Goal: Submit feedback/report problem: Submit feedback/report problem

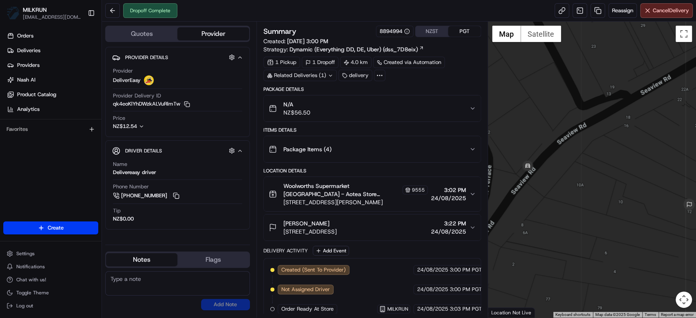
drag, startPoint x: 551, startPoint y: 167, endPoint x: 630, endPoint y: 155, distance: 79.7
click at [630, 155] on div at bounding box center [592, 170] width 208 height 296
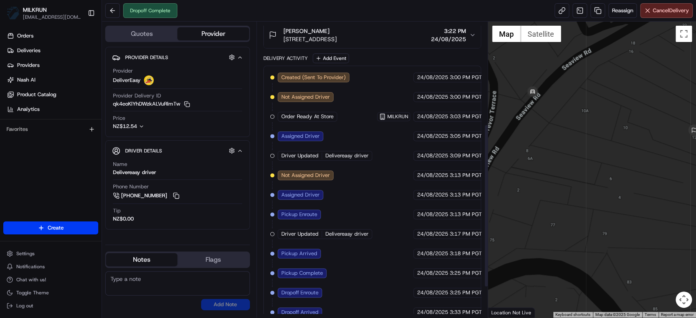
scroll to position [240, 0]
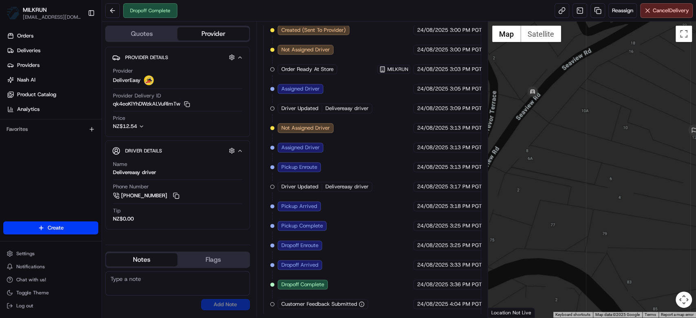
click at [359, 302] on circle "button" at bounding box center [361, 304] width 5 height 5
click at [383, 260] on div "Created (Sent To Provider) DeliverEasy 24/08/2025 3:00 PM PGT Not Assigned Driv…" at bounding box center [372, 167] width 204 height 284
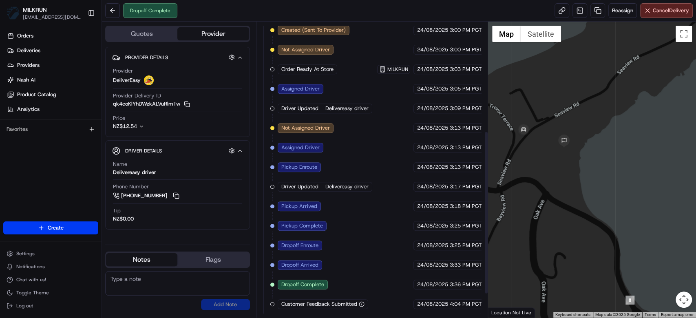
scroll to position [0, 0]
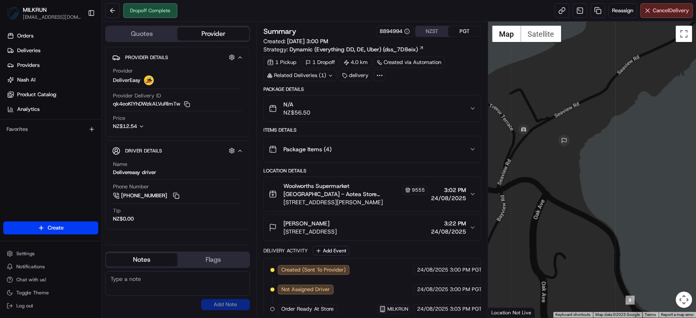
click at [372, 218] on button "jean mexted 12 Seaview Road, Paremata, Wellington Region 5024, NZ 3:22 PM 24/08…" at bounding box center [372, 228] width 217 height 26
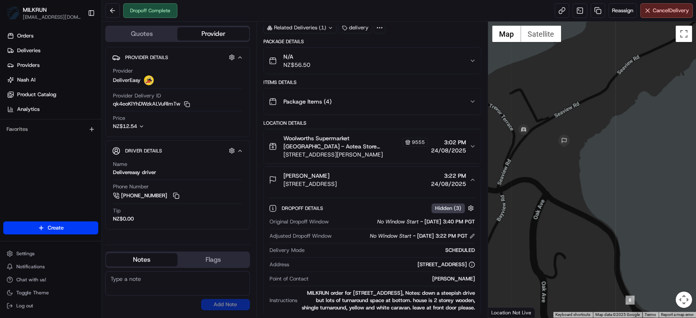
scroll to position [109, 0]
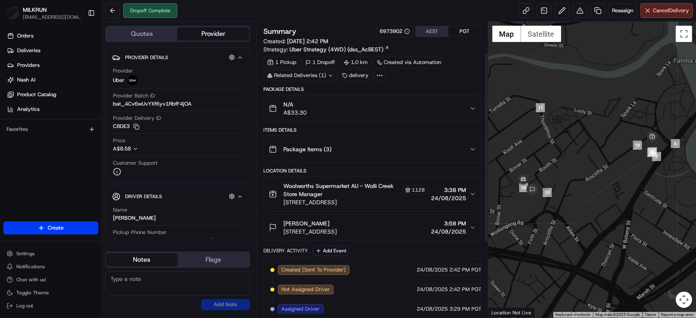
scroll to position [162, 0]
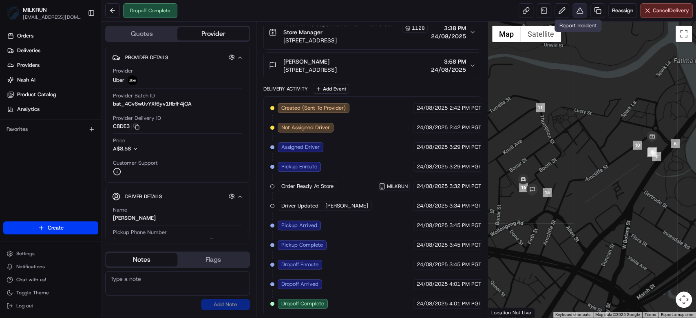
click at [579, 13] on button at bounding box center [580, 10] width 15 height 15
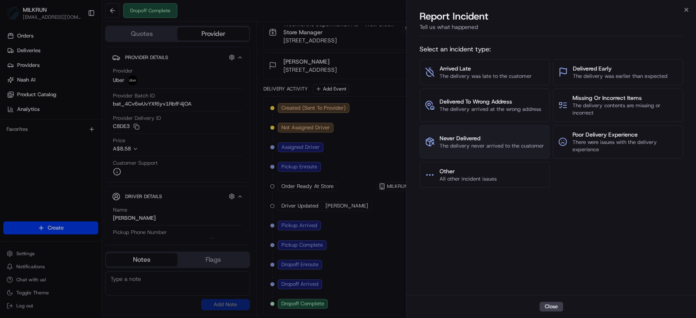
click at [465, 142] on span "The delivery never arrived to the customer" at bounding box center [492, 145] width 104 height 7
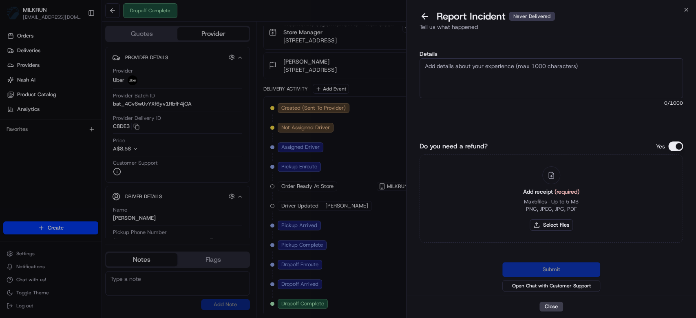
click at [508, 74] on textarea "Details" at bounding box center [552, 78] width 264 height 40
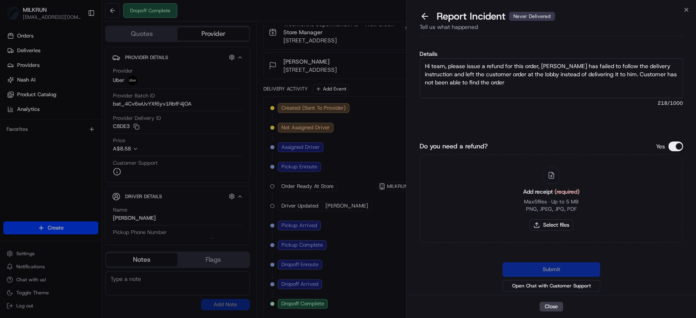
type textarea "Hi team, please issue a refund for this order, driver has failed to follow the …"
click at [507, 104] on span "218 /1000" at bounding box center [552, 103] width 264 height 7
click at [559, 227] on button "Select files" at bounding box center [551, 225] width 43 height 11
type input "C:\fakepath\Screenshot_20250824_161344_Messages.jpg"
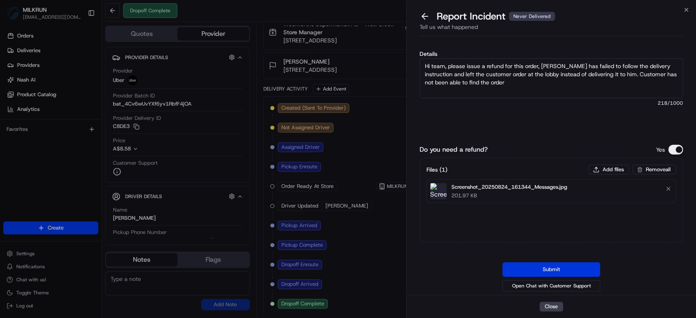
click at [570, 268] on button "Submit" at bounding box center [552, 269] width 98 height 15
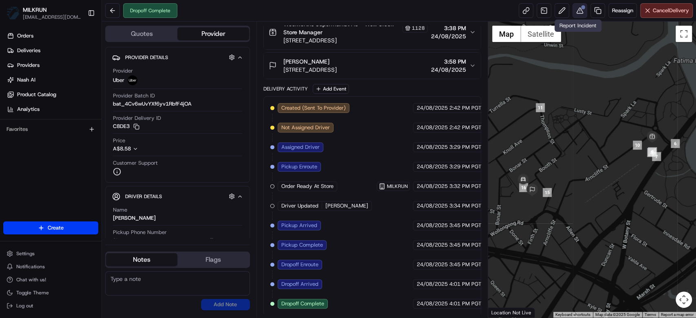
click at [577, 10] on button at bounding box center [580, 10] width 15 height 15
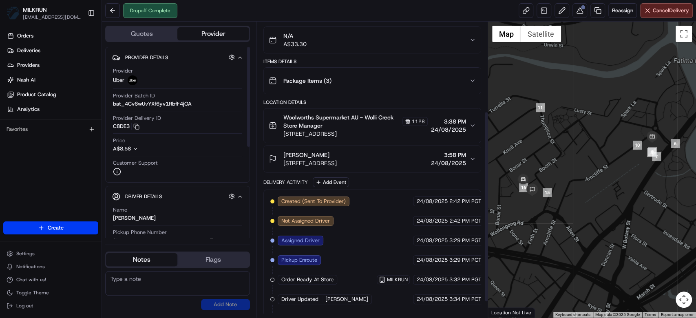
scroll to position [0, 0]
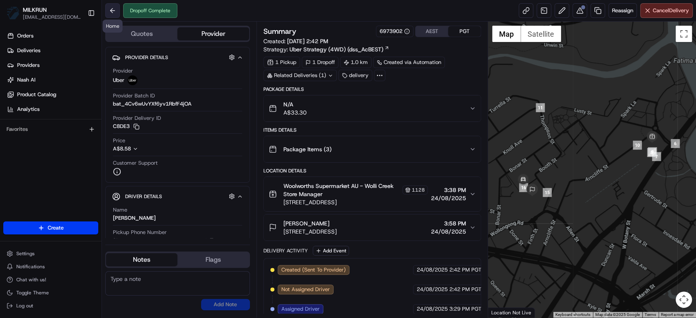
click at [117, 8] on button at bounding box center [112, 10] width 15 height 15
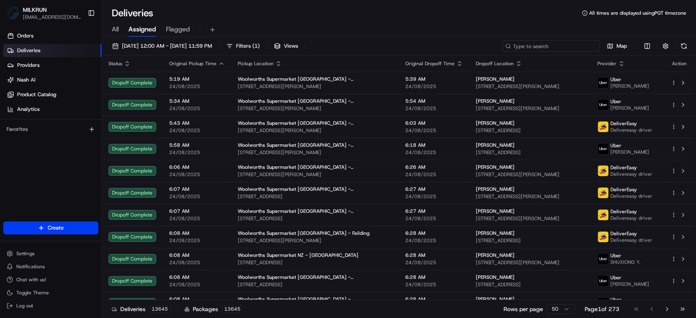
click at [566, 42] on input at bounding box center [551, 45] width 98 height 11
paste input "02a116f3-05e2-4deb-bf5b-8f4f8ab725e0"
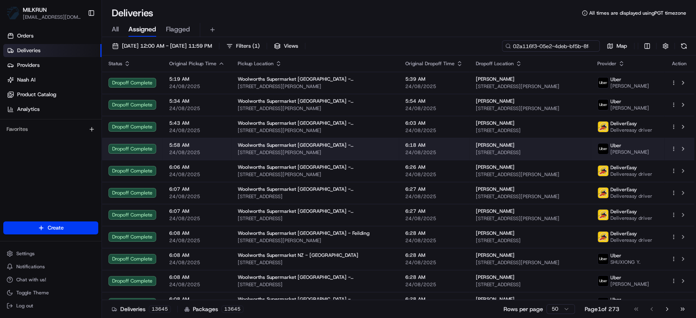
scroll to position [0, 34]
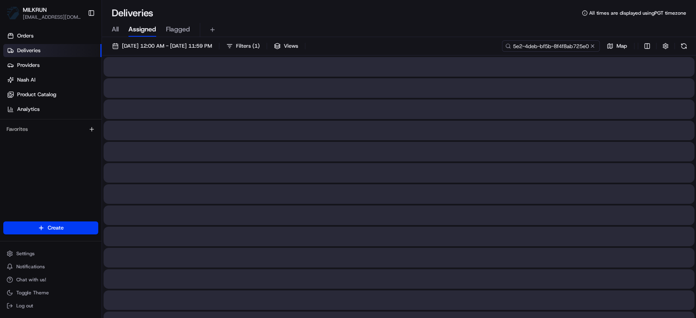
type input "02a116f3-05e2-4deb-bf5b-8f4f8ab725e0"
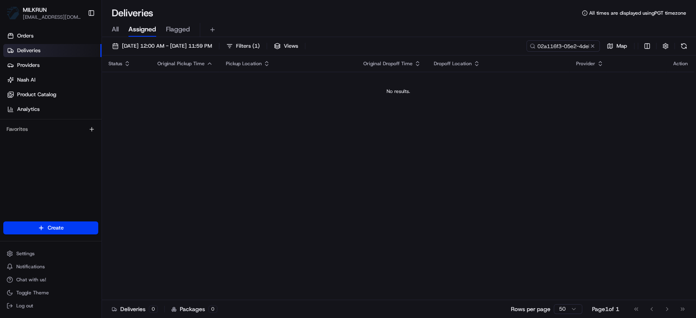
click at [510, 48] on div "24/08/2025 12:00 AM - 24/08/2025 11:59 PM Filters ( 1 ) Views 02a116f3-05e2-4de…" at bounding box center [399, 47] width 594 height 15
click at [115, 31] on span "All" at bounding box center [115, 29] width 7 height 10
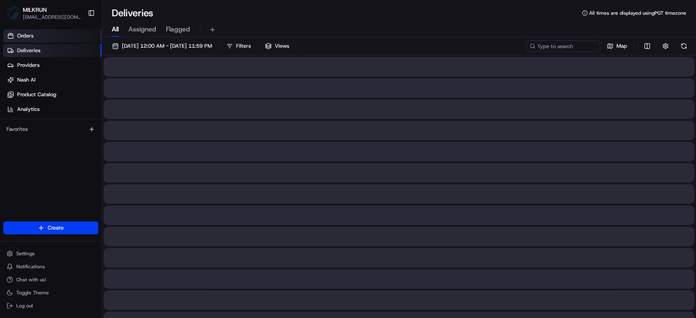
click at [41, 38] on link "Orders" at bounding box center [52, 35] width 98 height 13
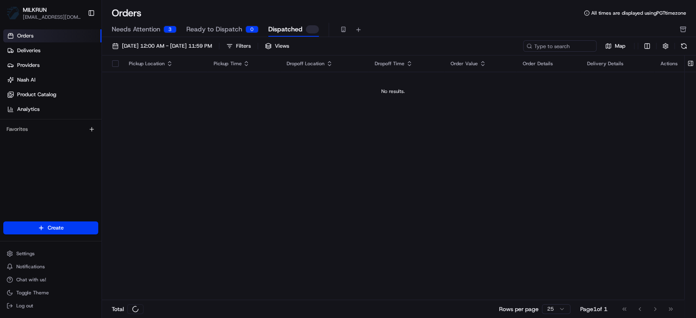
drag, startPoint x: 281, startPoint y: 27, endPoint x: 458, endPoint y: 27, distance: 176.7
click at [282, 27] on span "Dispatched" at bounding box center [285, 29] width 34 height 10
click at [554, 49] on input at bounding box center [548, 45] width 98 height 11
paste input "02a116f3-05e2-4deb-bf5b-8f4f8ab725e0"
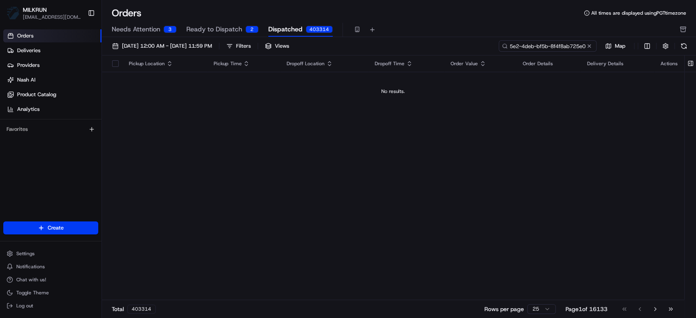
type input "02a116f3-05e2-4deb-bf5b-8f4f8ab725e0"
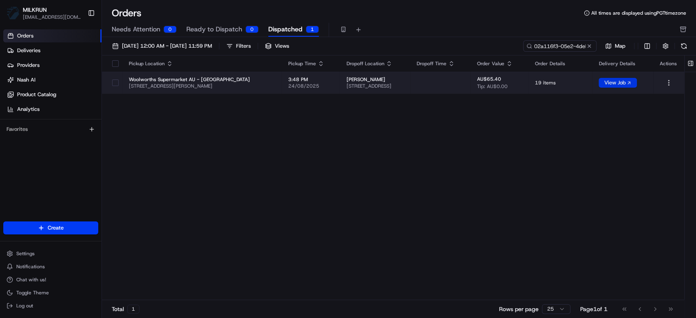
click at [625, 81] on button "View Job" at bounding box center [618, 83] width 38 height 10
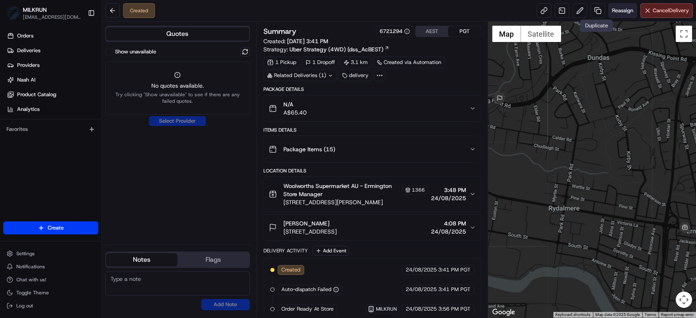
click at [617, 7] on span "Reassign" at bounding box center [622, 10] width 21 height 7
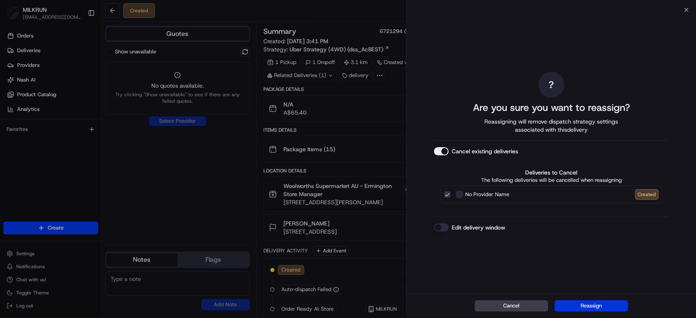
click at [588, 307] on button "Reassign" at bounding box center [591, 305] width 73 height 11
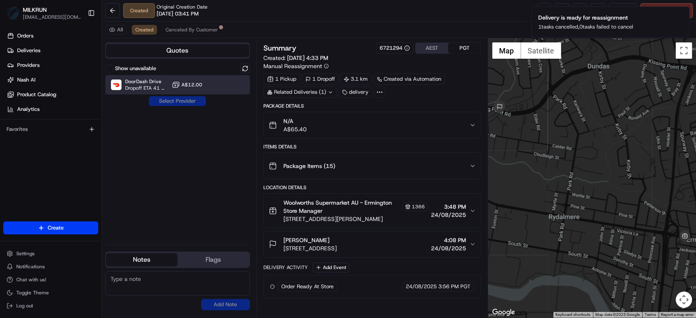
click at [167, 90] on span "Dropoff ETA 41 minutes" at bounding box center [146, 88] width 43 height 7
click at [188, 102] on button "Assign Provider" at bounding box center [178, 101] width 58 height 10
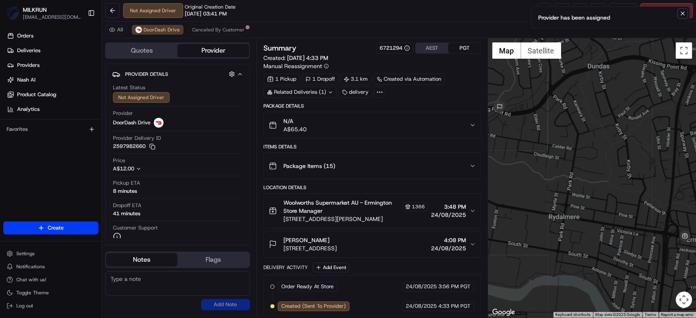
click at [687, 11] on button "Notifications (F8)" at bounding box center [683, 14] width 10 height 10
click at [577, 12] on button at bounding box center [580, 10] width 15 height 15
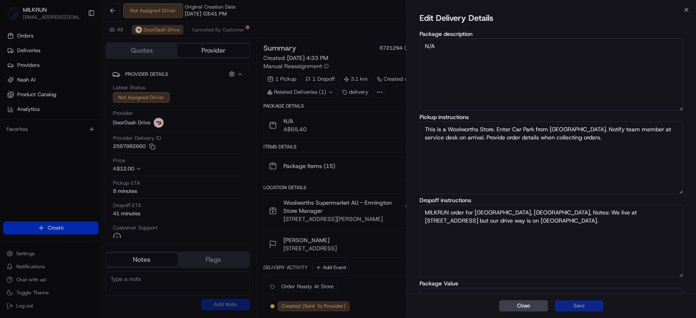
scroll to position [61, 0]
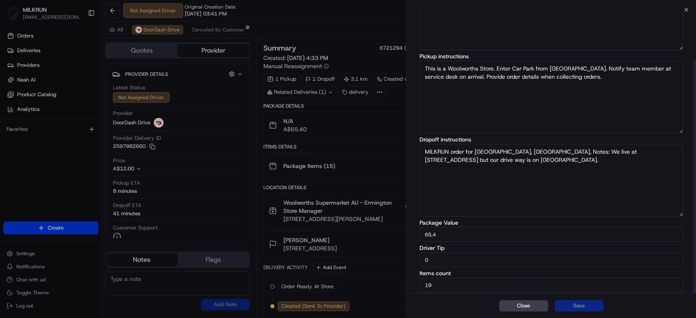
drag, startPoint x: 497, startPoint y: 259, endPoint x: 387, endPoint y: 259, distance: 109.8
click at [387, 259] on body "MILKRUN mtranluong@woolworths.com.au Toggle Sidebar Orders Deliveries Providers…" at bounding box center [348, 159] width 696 height 318
type input "10"
click at [585, 308] on button "Save" at bounding box center [579, 305] width 49 height 11
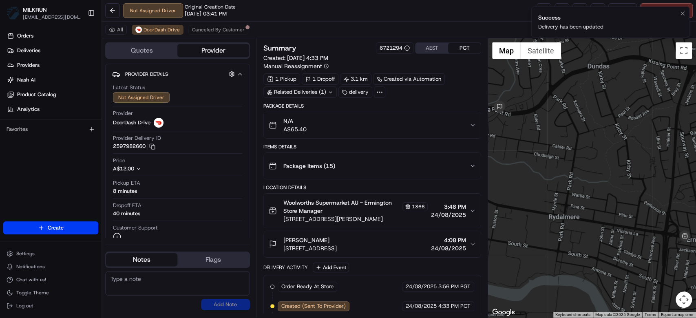
click at [679, 18] on li "Success Delivery has been updated" at bounding box center [611, 22] width 158 height 31
click at [683, 13] on icon "Notifications (F8)" at bounding box center [682, 13] width 3 height 3
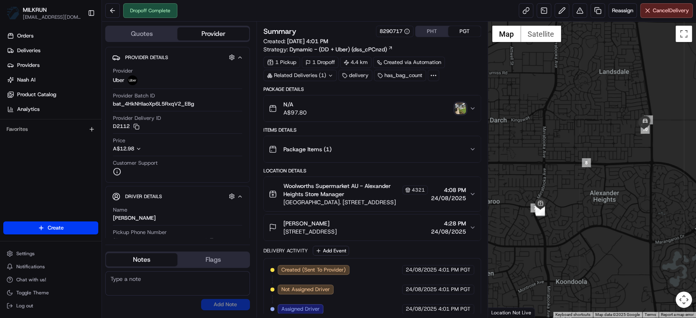
drag, startPoint x: 318, startPoint y: 107, endPoint x: 323, endPoint y: 109, distance: 5.2
click at [320, 109] on div "N/A A$97.80" at bounding box center [369, 108] width 201 height 16
click at [466, 109] on img "button" at bounding box center [460, 108] width 11 height 11
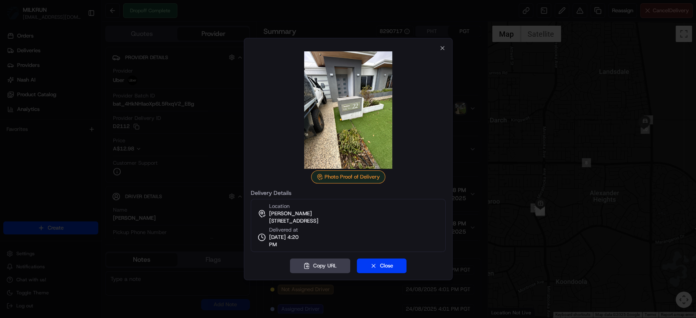
click at [467, 115] on div at bounding box center [348, 159] width 696 height 318
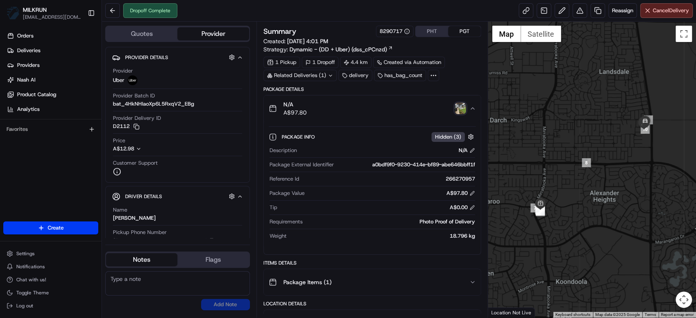
click at [460, 106] on img "button" at bounding box center [460, 108] width 11 height 11
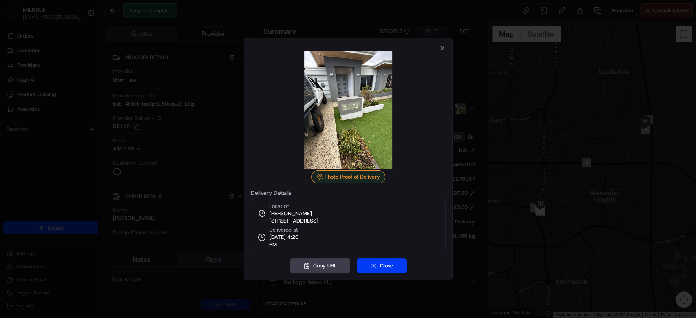
click at [581, 11] on div at bounding box center [348, 159] width 696 height 318
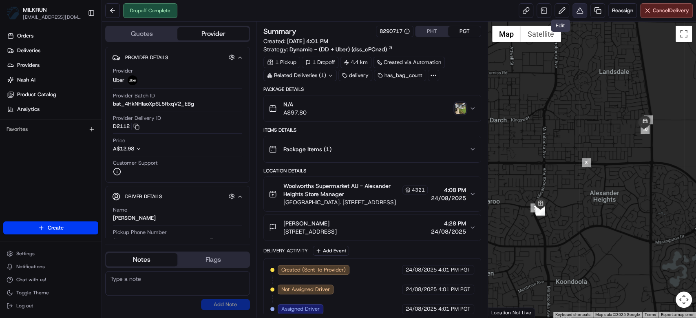
click at [576, 8] on button at bounding box center [580, 10] width 15 height 15
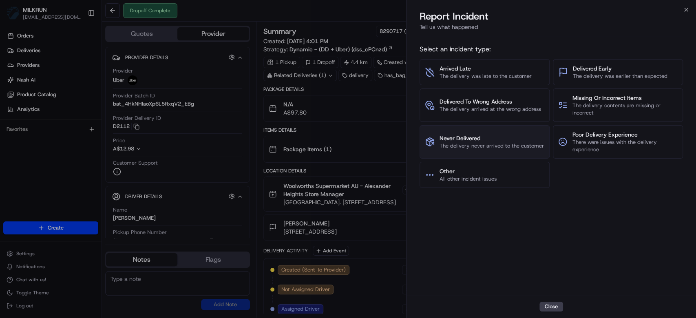
click at [492, 148] on span "The delivery never arrived to the customer" at bounding box center [492, 145] width 104 height 7
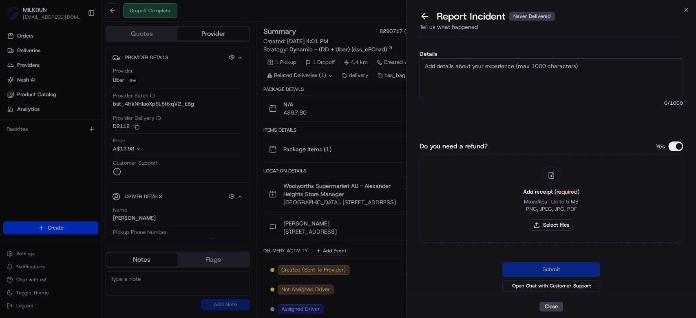
click at [516, 62] on textarea "Details" at bounding box center [552, 78] width 264 height 40
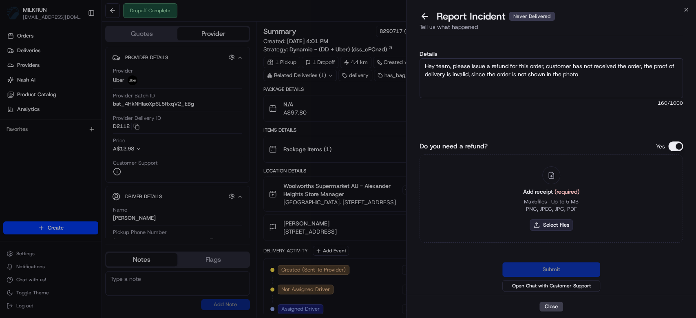
type textarea "Hey team, please issue a refund for this order, customer has not received the o…"
click at [547, 225] on button "Select files" at bounding box center [551, 225] width 43 height 11
type input "C:\fakepath\Elliot.png"
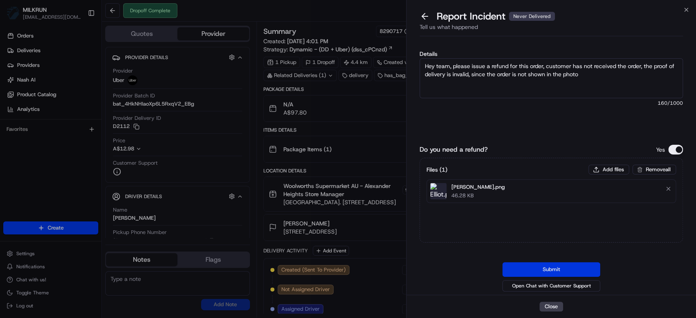
click at [553, 266] on button "Submit" at bounding box center [552, 269] width 98 height 15
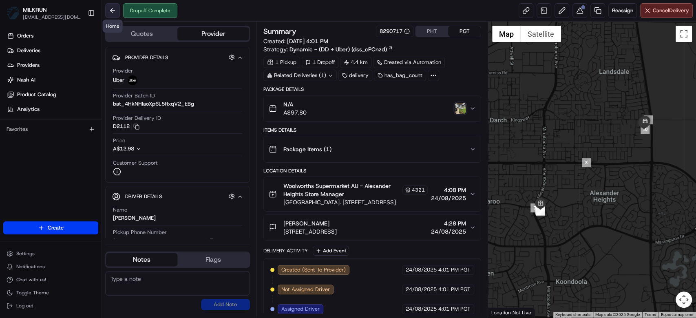
click at [114, 12] on button at bounding box center [112, 10] width 15 height 15
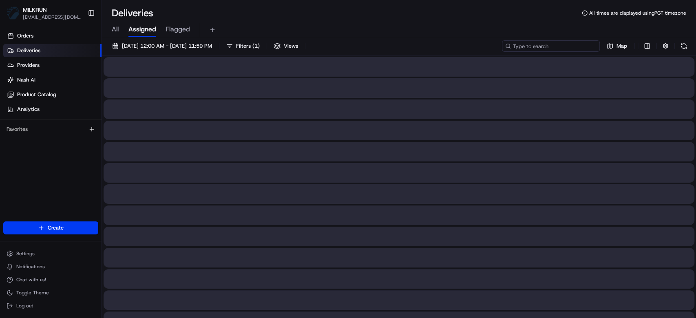
click at [565, 50] on input at bounding box center [551, 45] width 98 height 11
paste input "f4b5b5bf-f41e-4814-b2f9-2336d51ee2b4"
type input "f4b5b5bf-f41e-4814-b2f9-2336d51ee2b4"
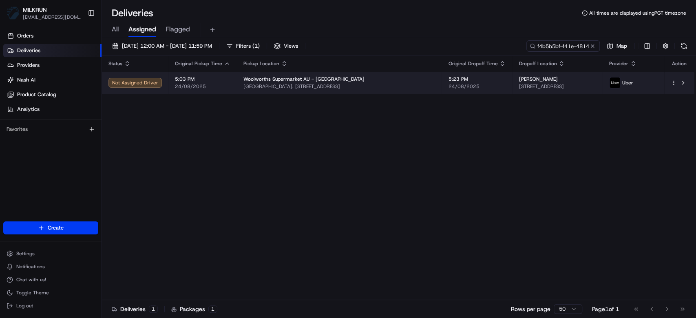
click at [506, 89] on span "24/08/2025" at bounding box center [477, 86] width 58 height 7
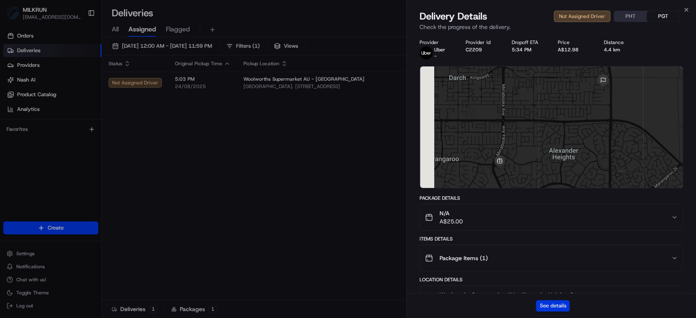
click at [565, 304] on button "See details" at bounding box center [553, 305] width 34 height 11
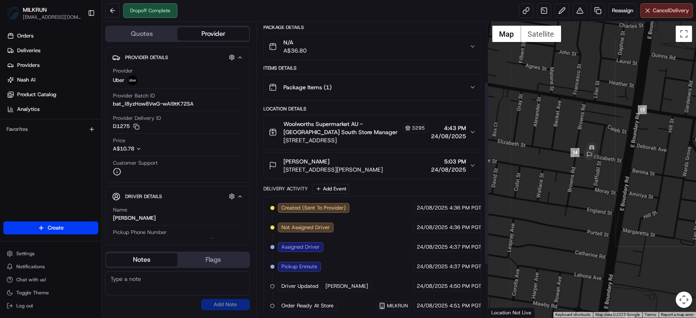
scroll to position [182, 0]
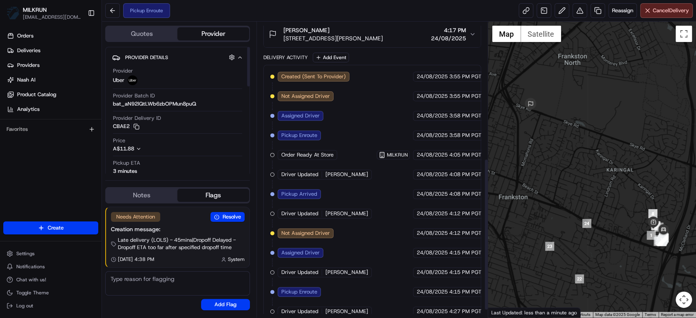
scroll to position [115, 0]
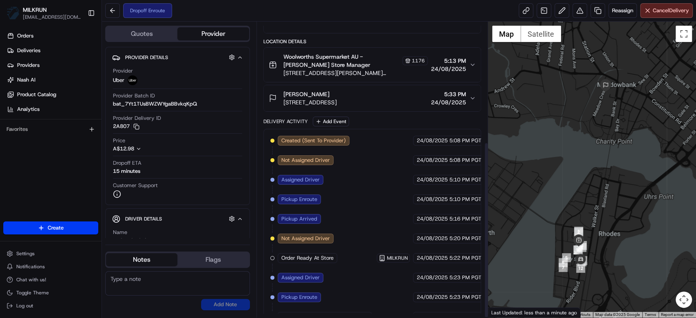
scroll to position [201, 0]
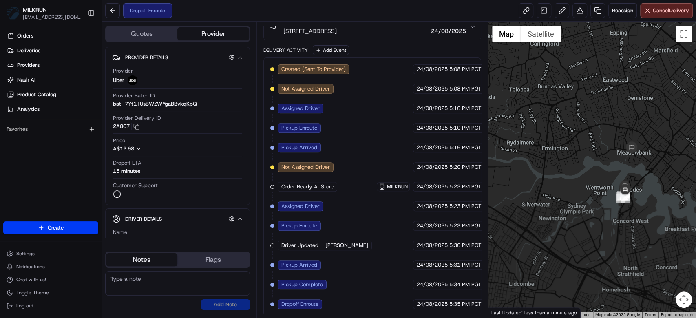
drag, startPoint x: 628, startPoint y: 189, endPoint x: 626, endPoint y: 158, distance: 31.1
click at [626, 158] on div at bounding box center [592, 170] width 208 height 296
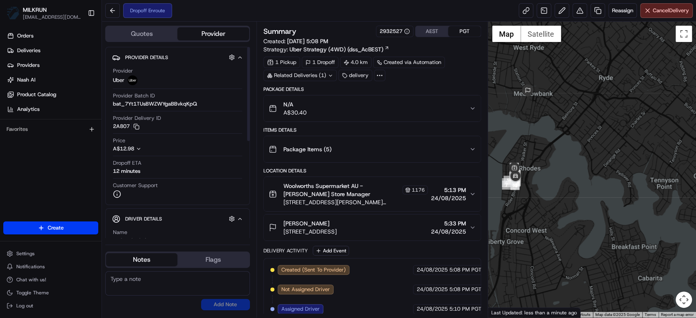
scroll to position [0, 0]
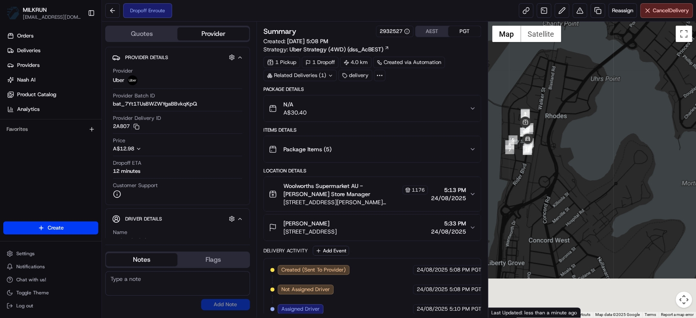
drag, startPoint x: 540, startPoint y: 208, endPoint x: 543, endPoint y: 142, distance: 66.2
click at [543, 142] on div at bounding box center [592, 170] width 208 height 296
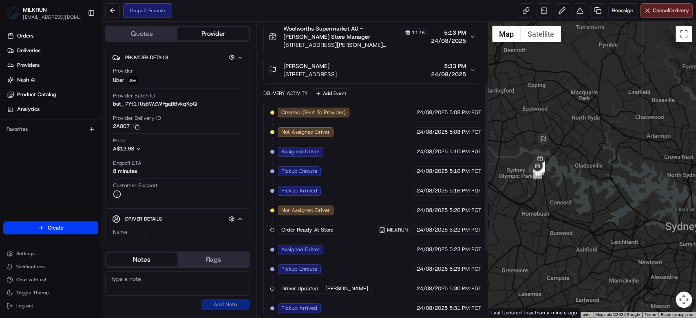
scroll to position [57, 0]
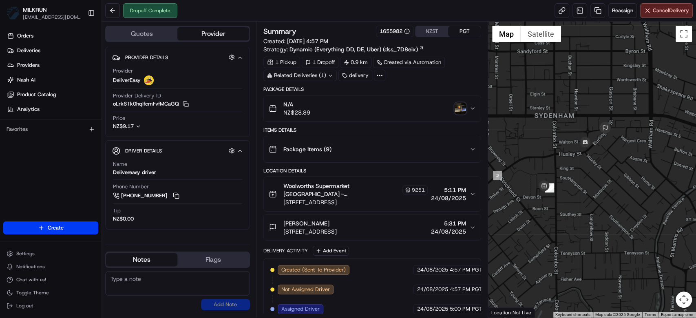
click at [457, 109] on img "button" at bounding box center [460, 108] width 11 height 11
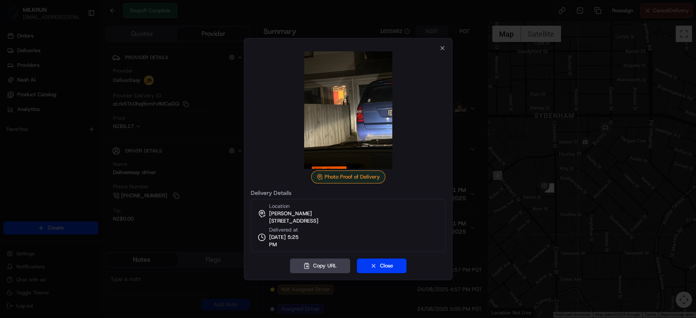
drag, startPoint x: 379, startPoint y: 126, endPoint x: 408, endPoint y: 103, distance: 37.5
click at [408, 103] on div at bounding box center [348, 110] width 195 height 118
click at [477, 86] on div at bounding box center [348, 159] width 696 height 318
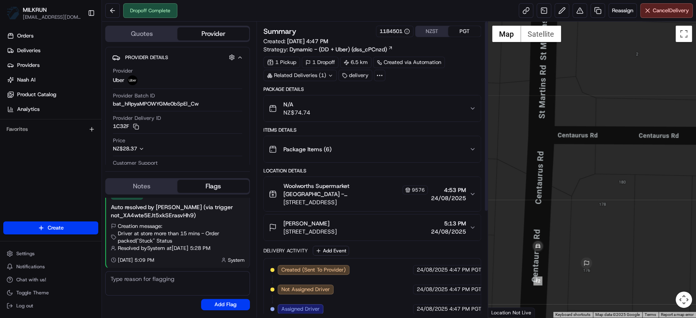
click at [340, 117] on button "N/A NZ$74.74" at bounding box center [372, 108] width 217 height 26
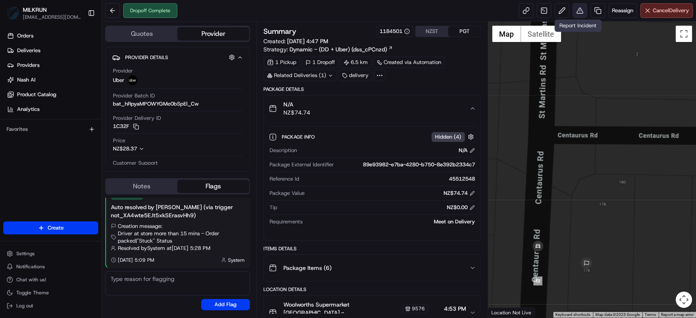
click at [577, 10] on button at bounding box center [580, 10] width 15 height 15
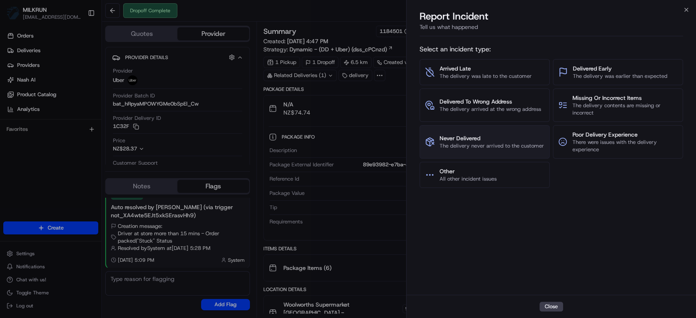
click at [527, 145] on span "The delivery never arrived to the customer" at bounding box center [492, 145] width 104 height 7
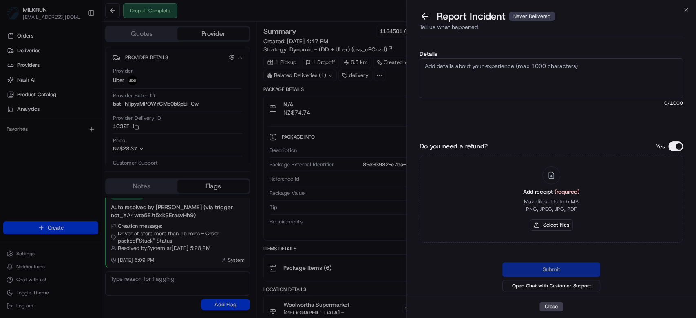
click at [516, 82] on textarea "Details" at bounding box center [552, 78] width 264 height 40
type textarea "Hi team, please issue a refund for this order, driver has not followed the 5 mi…"
drag, startPoint x: 554, startPoint y: 117, endPoint x: 617, endPoint y: 163, distance: 78.0
click at [554, 119] on div "Details Hi team, please issue a refund for this order, driver has not followed …" at bounding box center [552, 92] width 264 height 82
click at [562, 226] on button "Select files" at bounding box center [551, 225] width 43 height 11
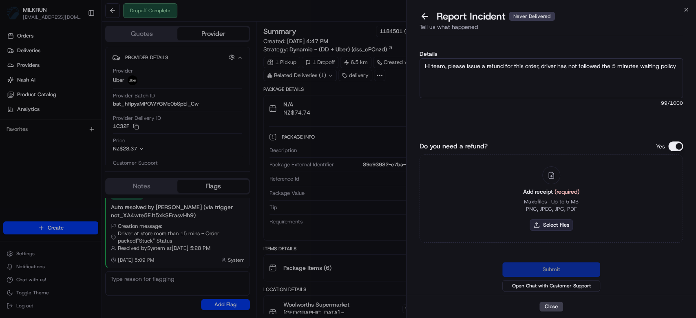
type input "C:\fakepath\Caitlin.png"
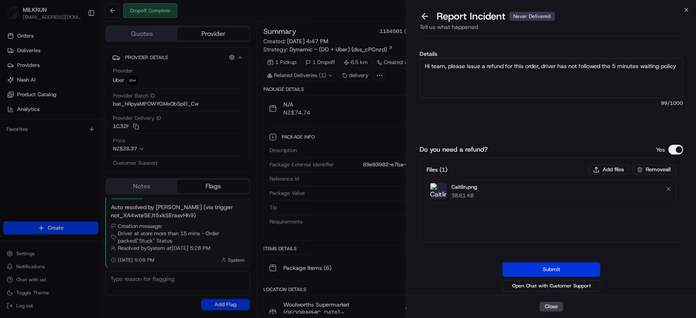
click at [573, 268] on button "Submit" at bounding box center [552, 269] width 98 height 15
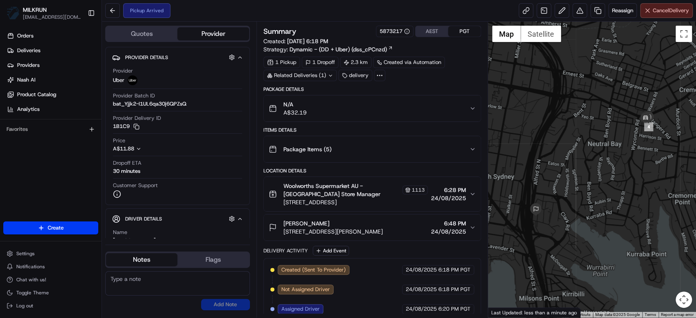
click at [649, 13] on button "Cancel Delivery" at bounding box center [667, 10] width 53 height 15
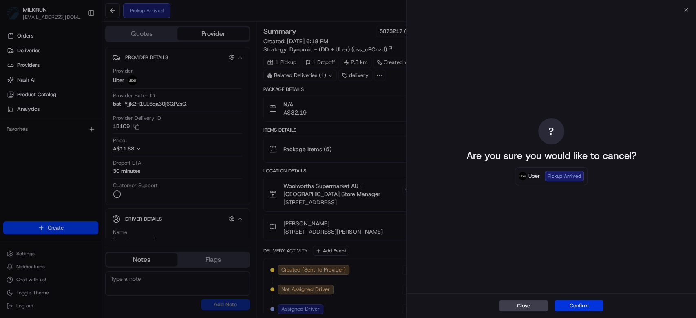
click at [587, 306] on button "Confirm" at bounding box center [579, 305] width 49 height 11
